Goal: Information Seeking & Learning: Learn about a topic

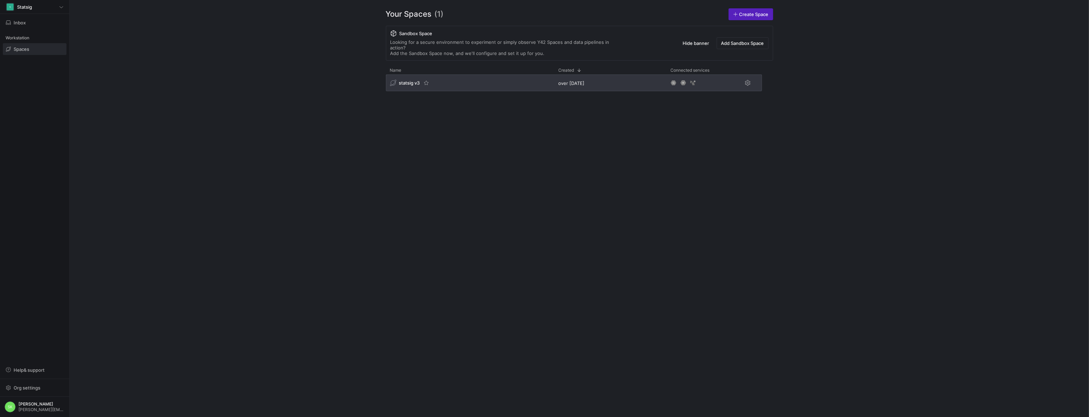
click at [415, 86] on span "statsig v3" at bounding box center [409, 83] width 21 height 6
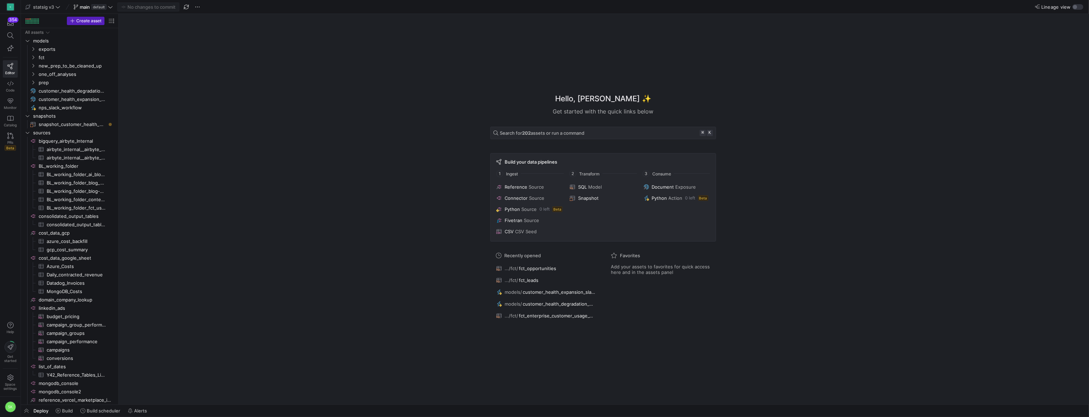
click at [138, 82] on div "Hello, [PERSON_NAME] ✨ Get started with the quick links below Search for 202 as…" at bounding box center [603, 209] width 963 height 391
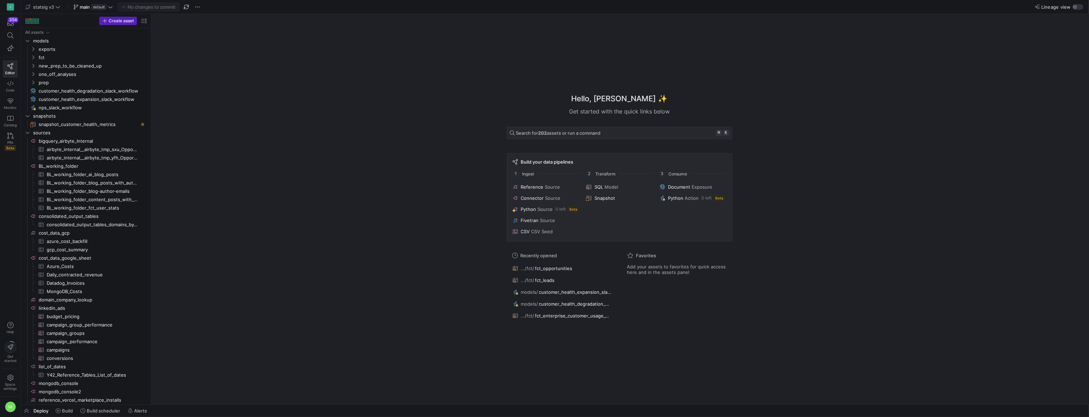
drag, startPoint x: 117, startPoint y: 68, endPoint x: 233, endPoint y: 100, distance: 120.2
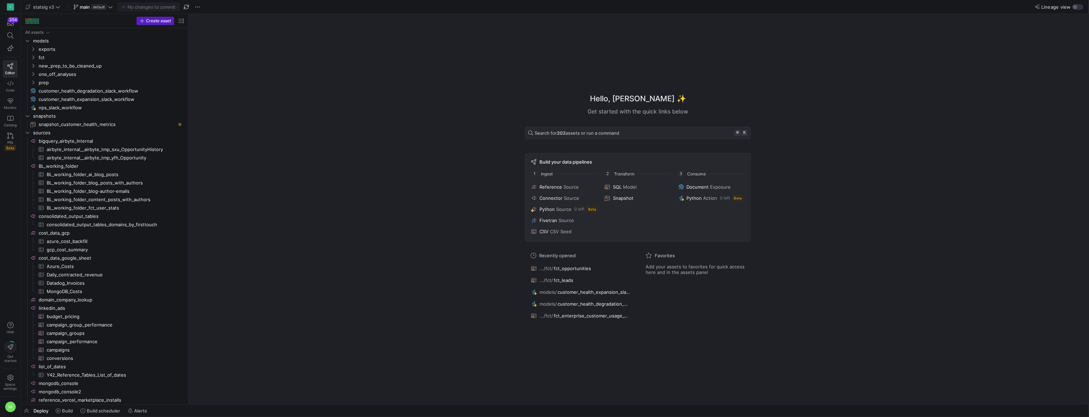
click at [203, 120] on div "Hello, [PERSON_NAME] ✨ Get started with the quick links below Search for 202 as…" at bounding box center [638, 209] width 894 height 391
click at [34, 85] on icon "Press SPACE to select this row." at bounding box center [33, 83] width 2 height 4
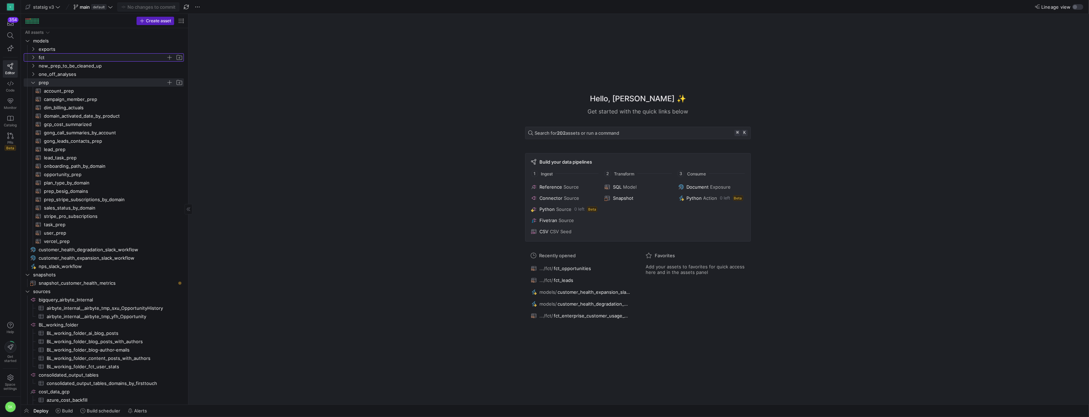
click at [32, 60] on icon "Press SPACE to select this row." at bounding box center [33, 57] width 5 height 4
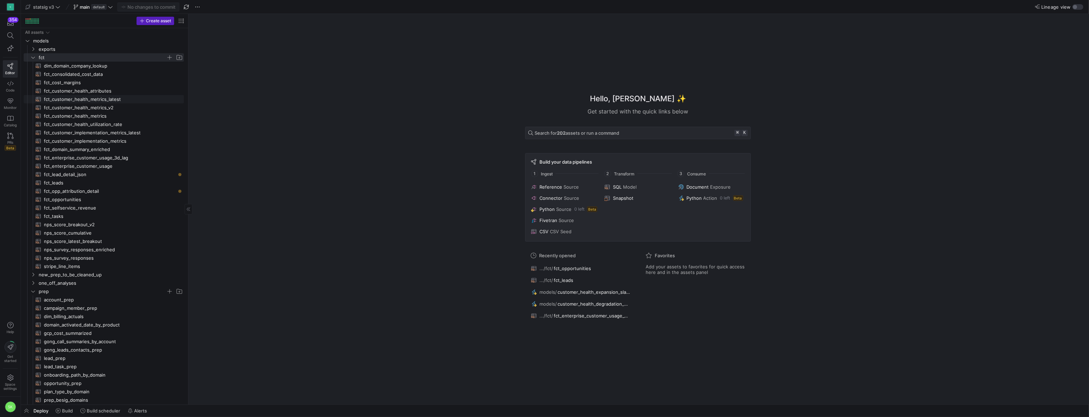
click at [103, 101] on span "fct_customer_health_metrics_latest​​​​​​​​​​" at bounding box center [110, 99] width 132 height 8
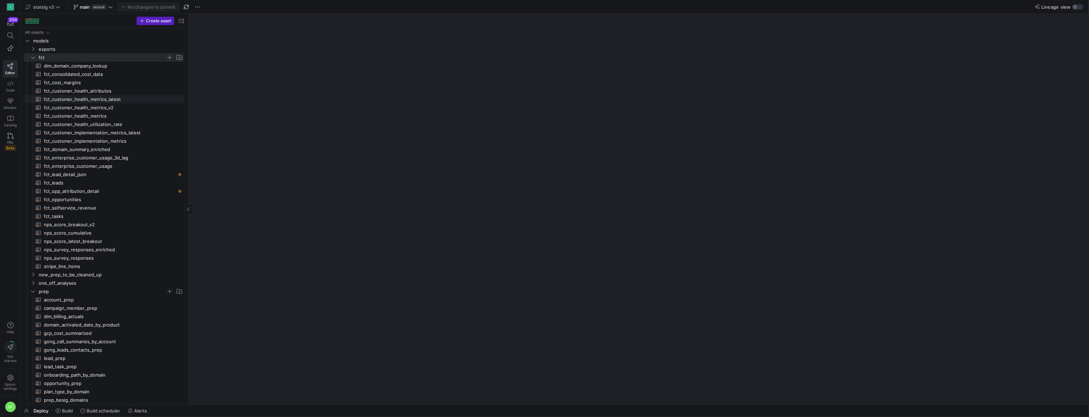
click at [103, 101] on span "fct_customer_health_metrics_latest​​​​​​​​​​" at bounding box center [110, 99] width 132 height 8
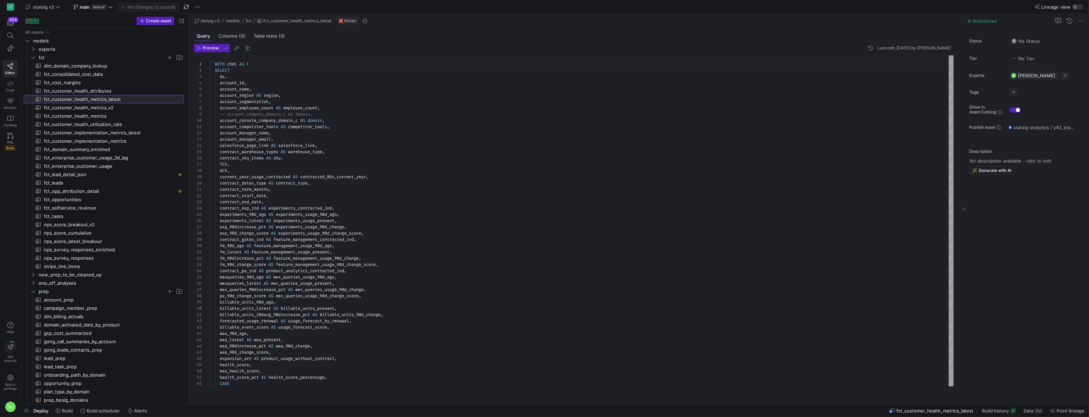
scroll to position [63, 0]
click at [1073, 5] on div "button" at bounding box center [1075, 7] width 4 height 4
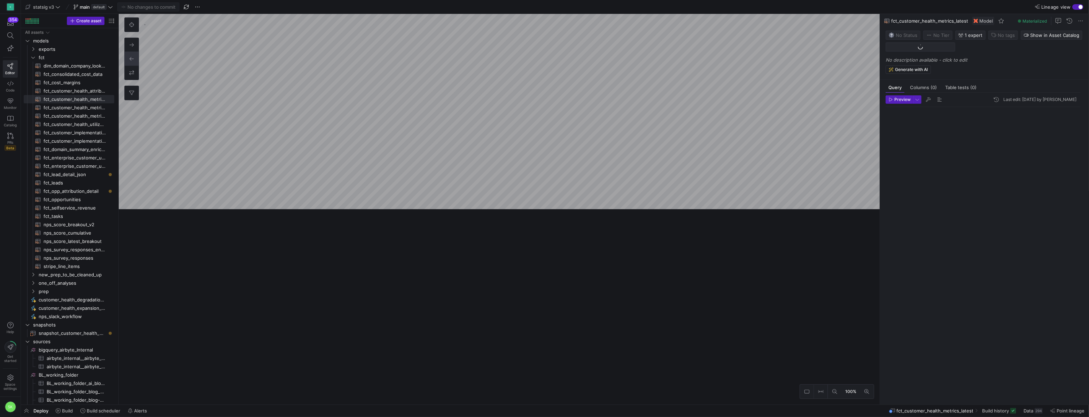
scroll to position [63, 0]
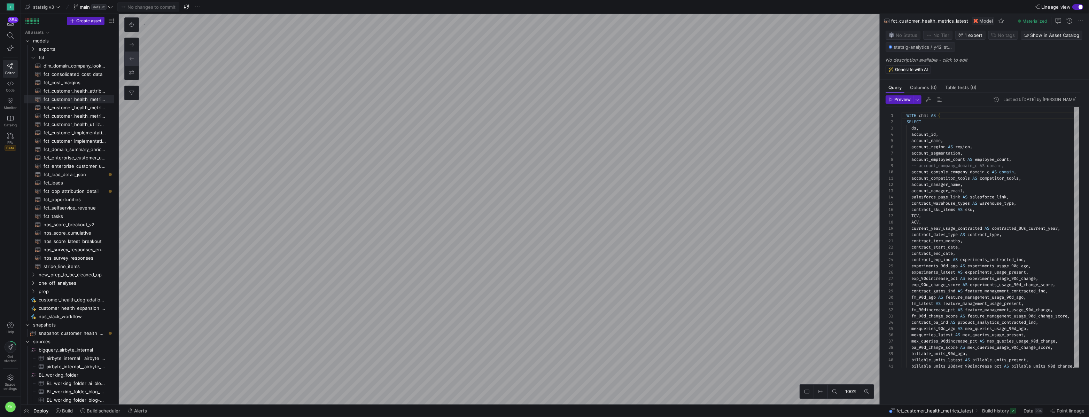
type textarea "{{ config( materialized='incremental', unique_key=['ds', 'account_id'], increme…"
